Goal: Transaction & Acquisition: Purchase product/service

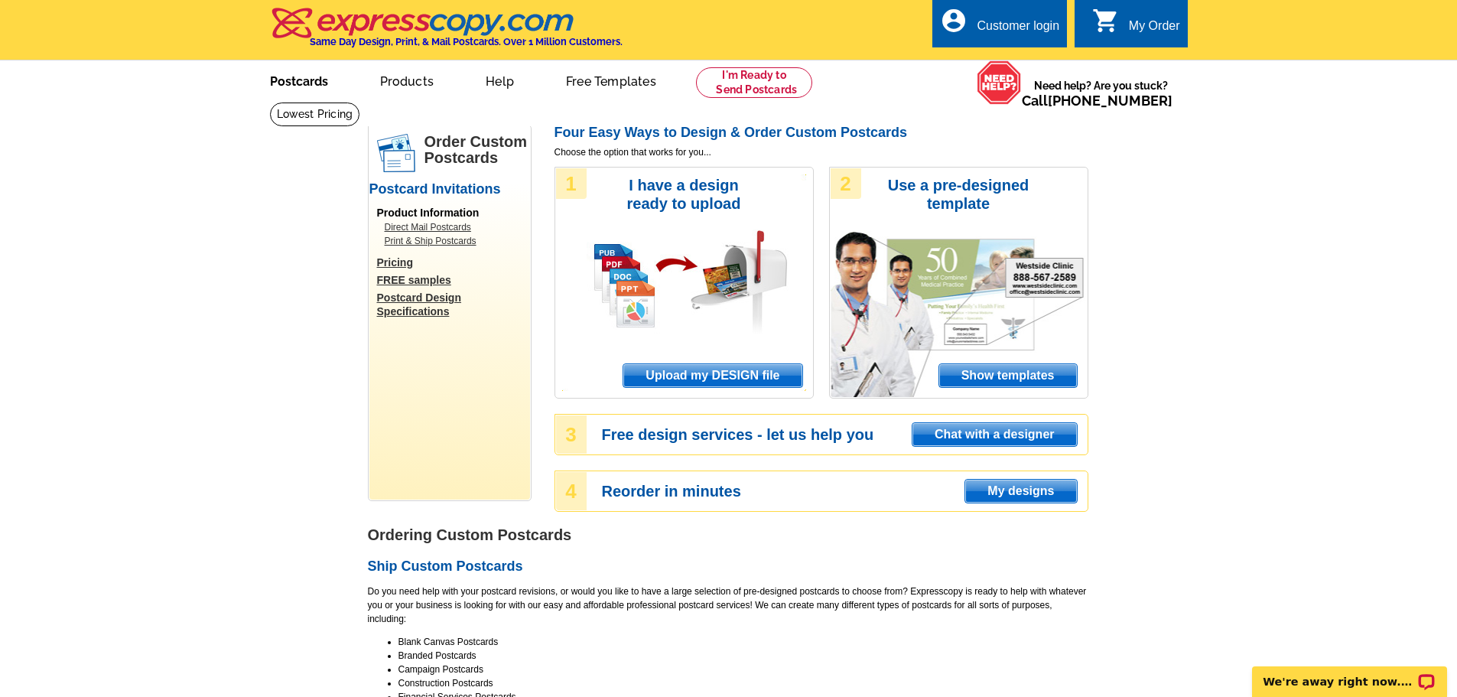
click at [290, 75] on link "Postcards" at bounding box center [299, 80] width 107 height 36
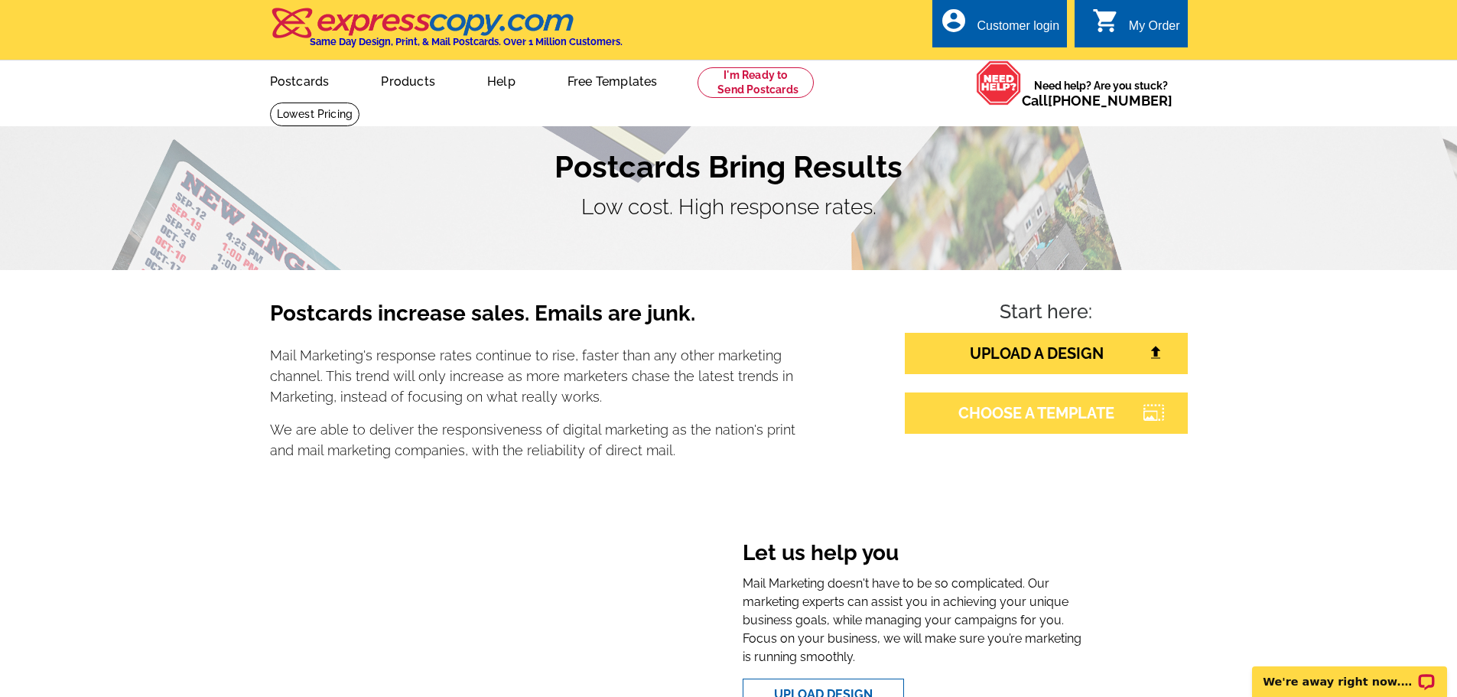
click at [1055, 415] on link "CHOOSE A TEMPLATE" at bounding box center [1046, 412] width 283 height 41
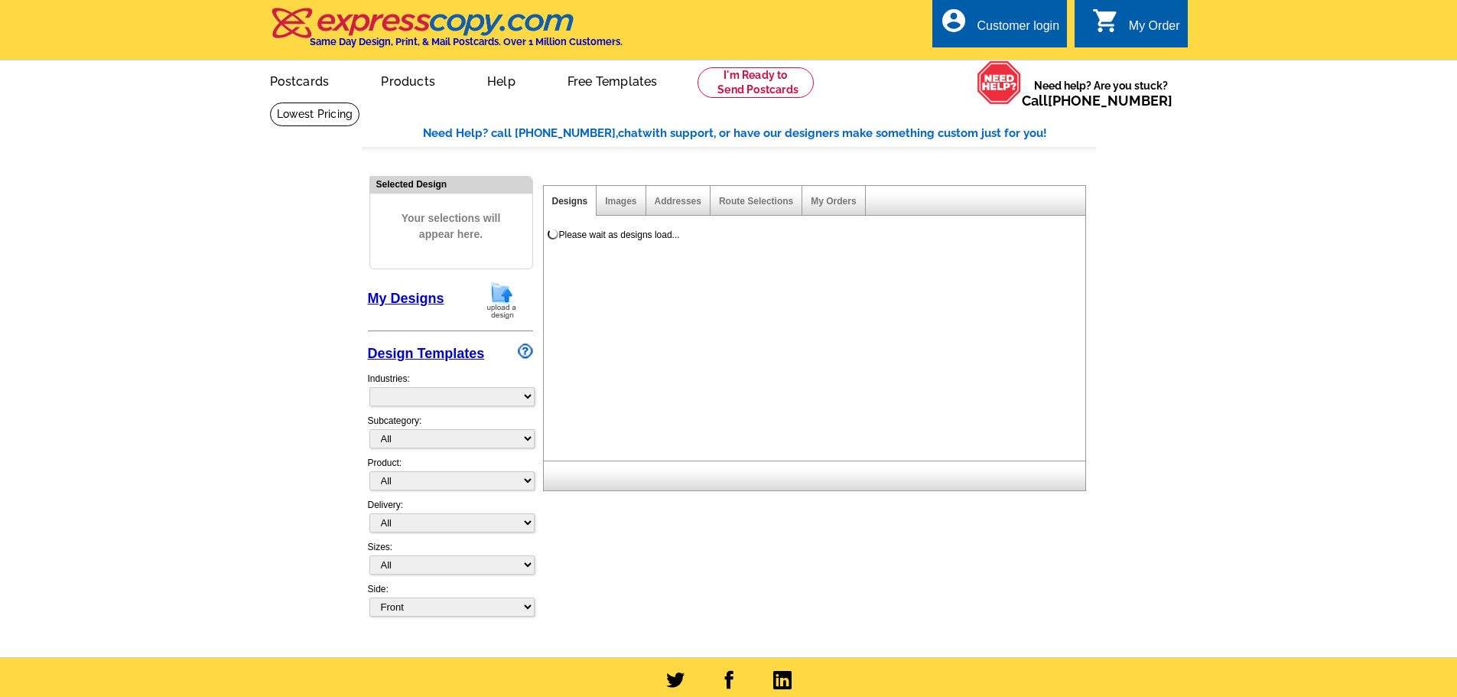
select select "785"
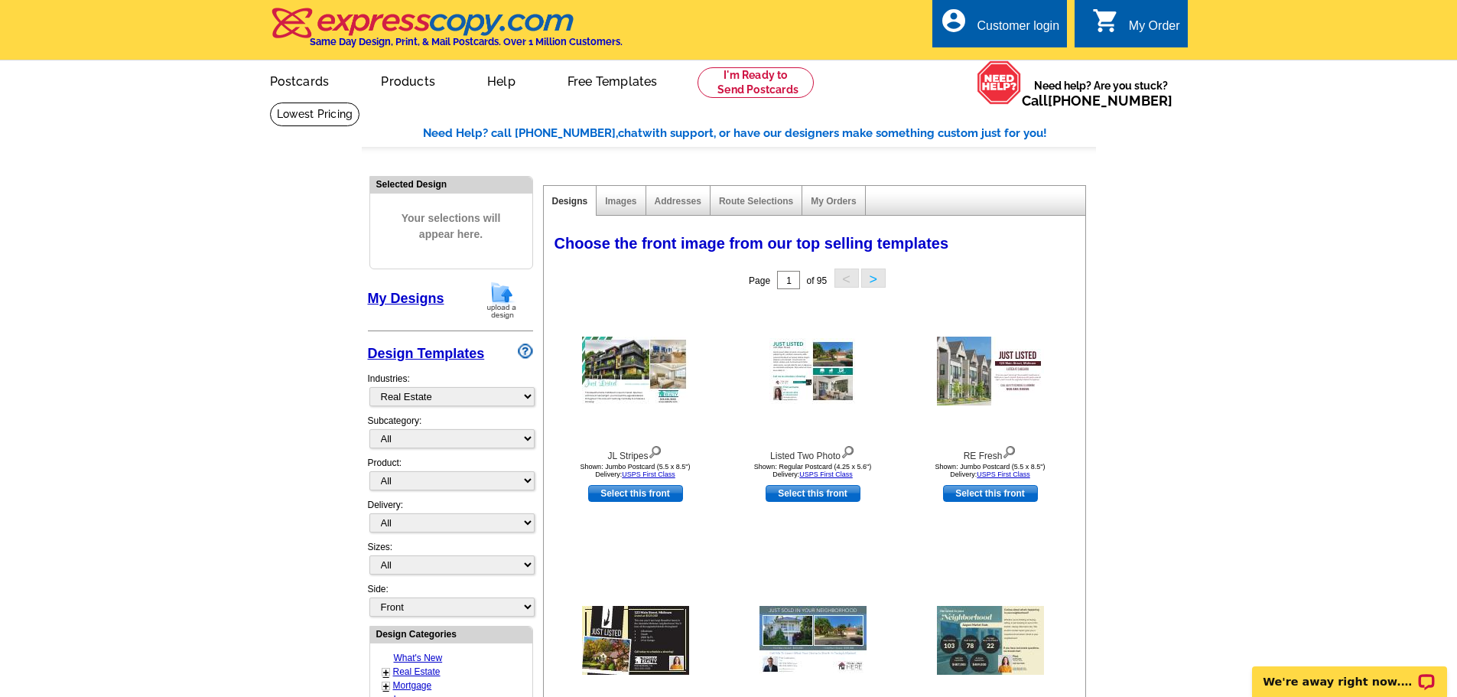
click at [1157, 15] on div "0 shopping_cart My Order" at bounding box center [1131, 23] width 112 height 48
click at [1000, 23] on div "Customer login" at bounding box center [1018, 29] width 83 height 21
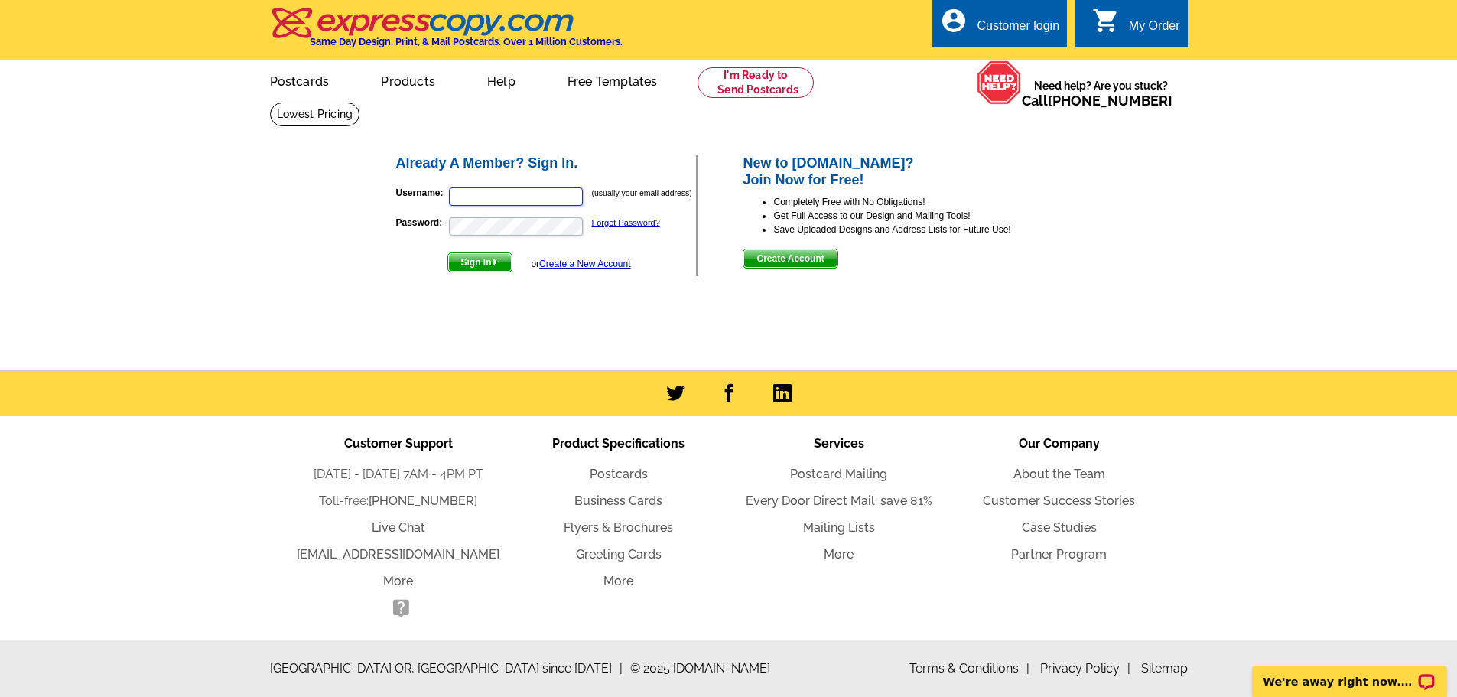
type input "[EMAIL_ADDRESS][DOMAIN_NAME]"
click at [483, 267] on span "Sign In" at bounding box center [479, 262] width 63 height 18
